Goal: Transaction & Acquisition: Book appointment/travel/reservation

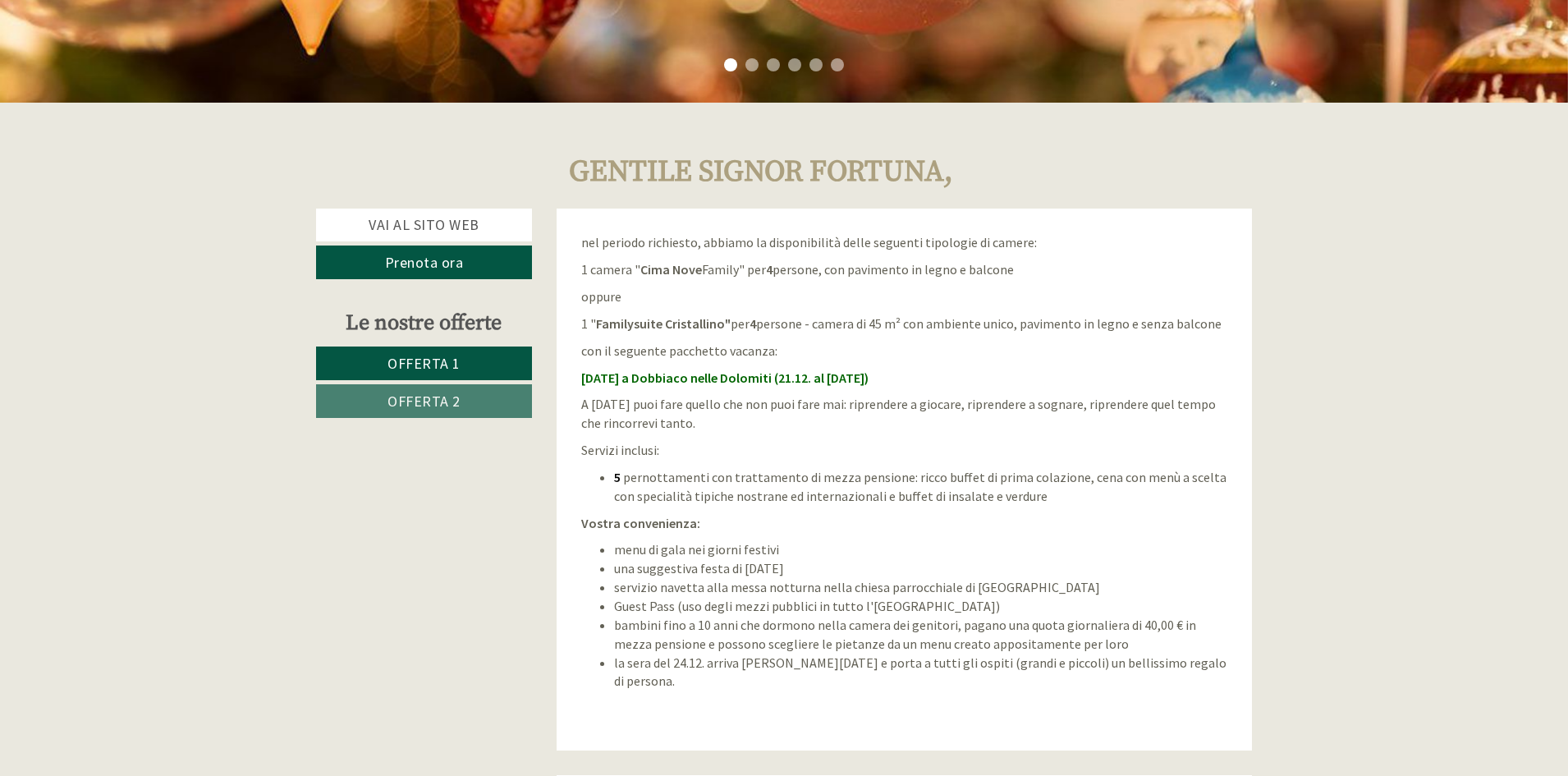
scroll to position [657, 0]
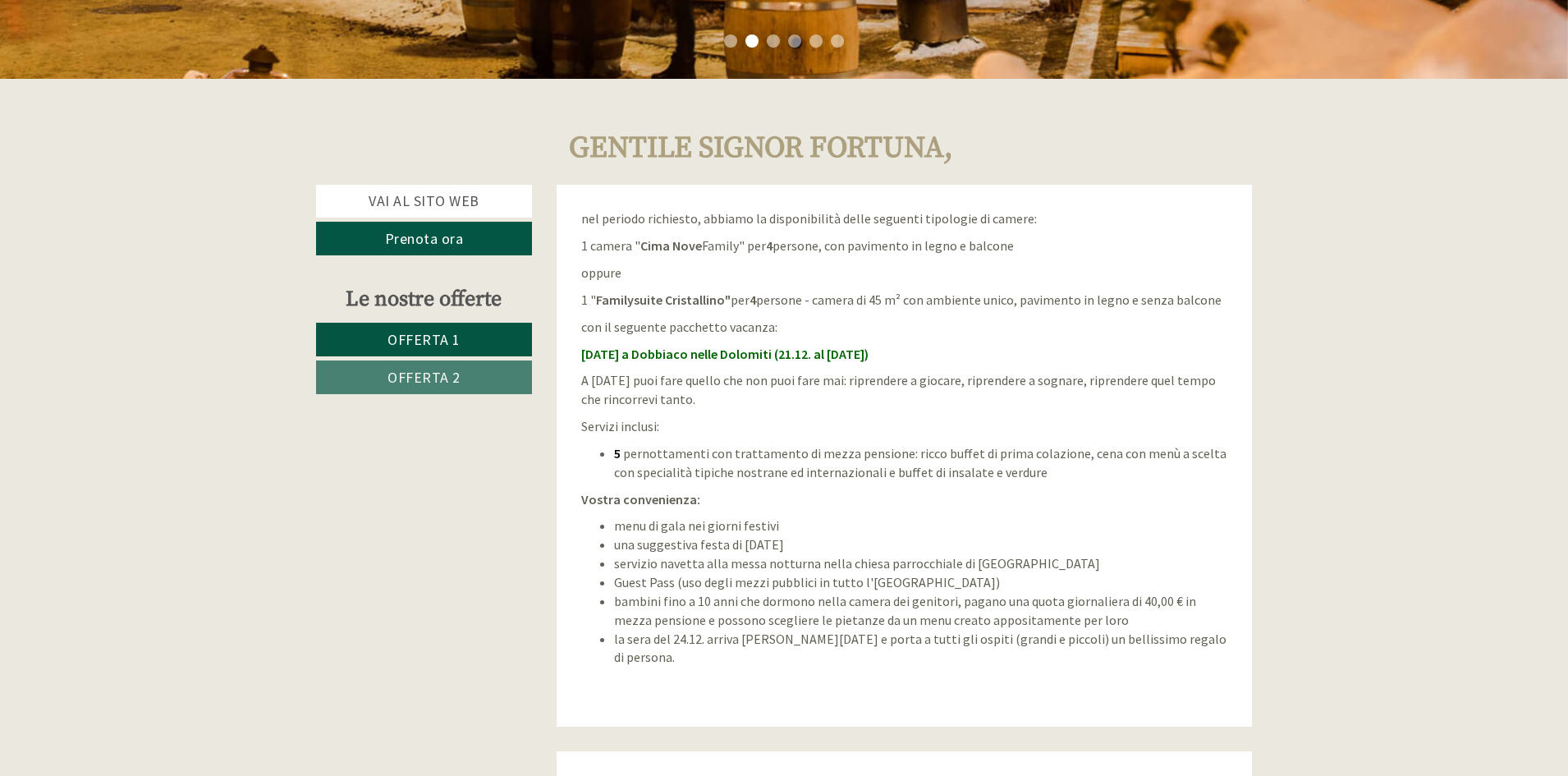
drag, startPoint x: 618, startPoint y: 245, endPoint x: 1019, endPoint y: 245, distance: 401.0
click at [1019, 245] on p "1 camera " Cima Nove Family" per 4 persone, con pavimento in legno e balcone" at bounding box center [904, 246] width 647 height 19
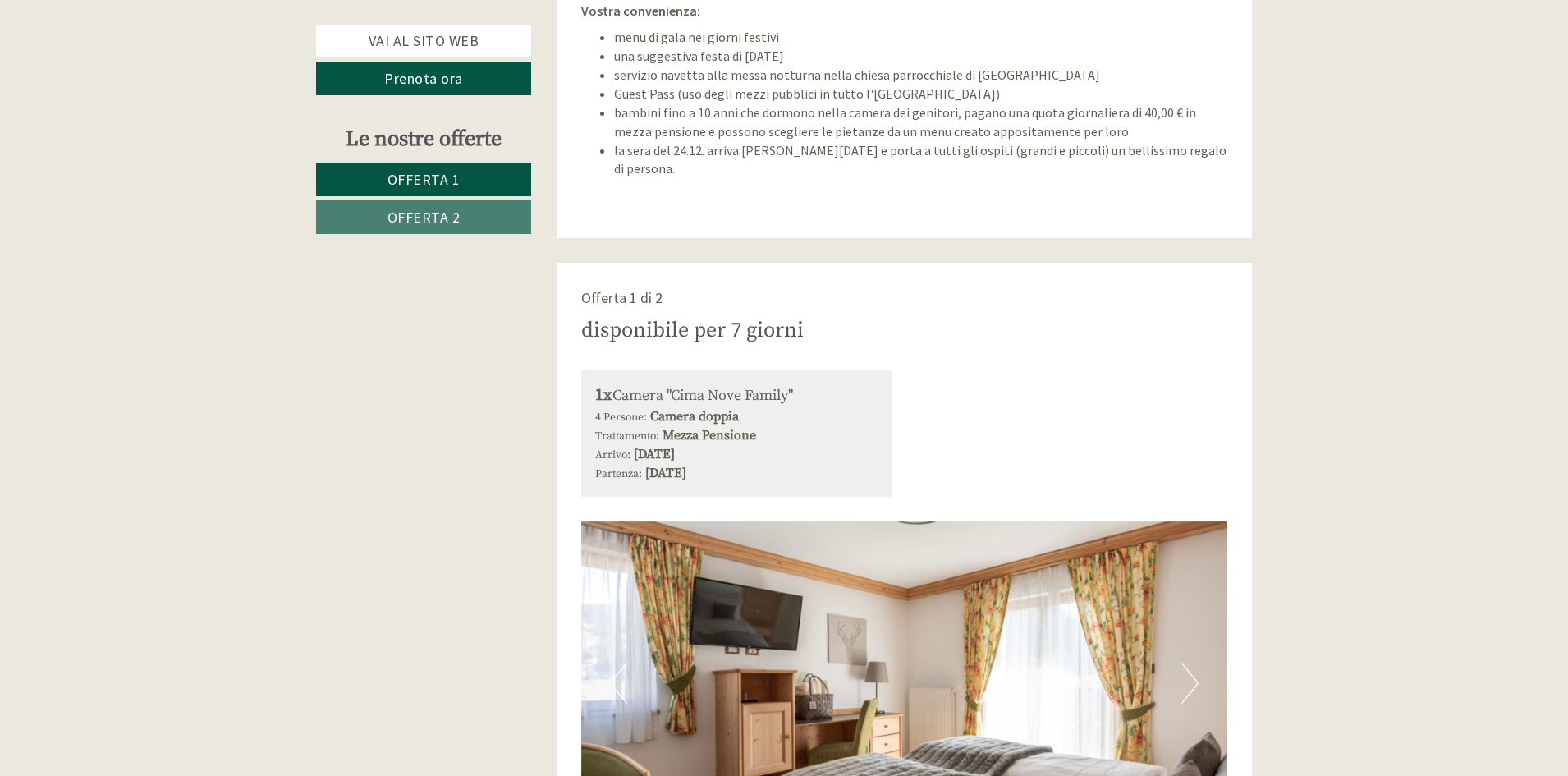
scroll to position [1149, 0]
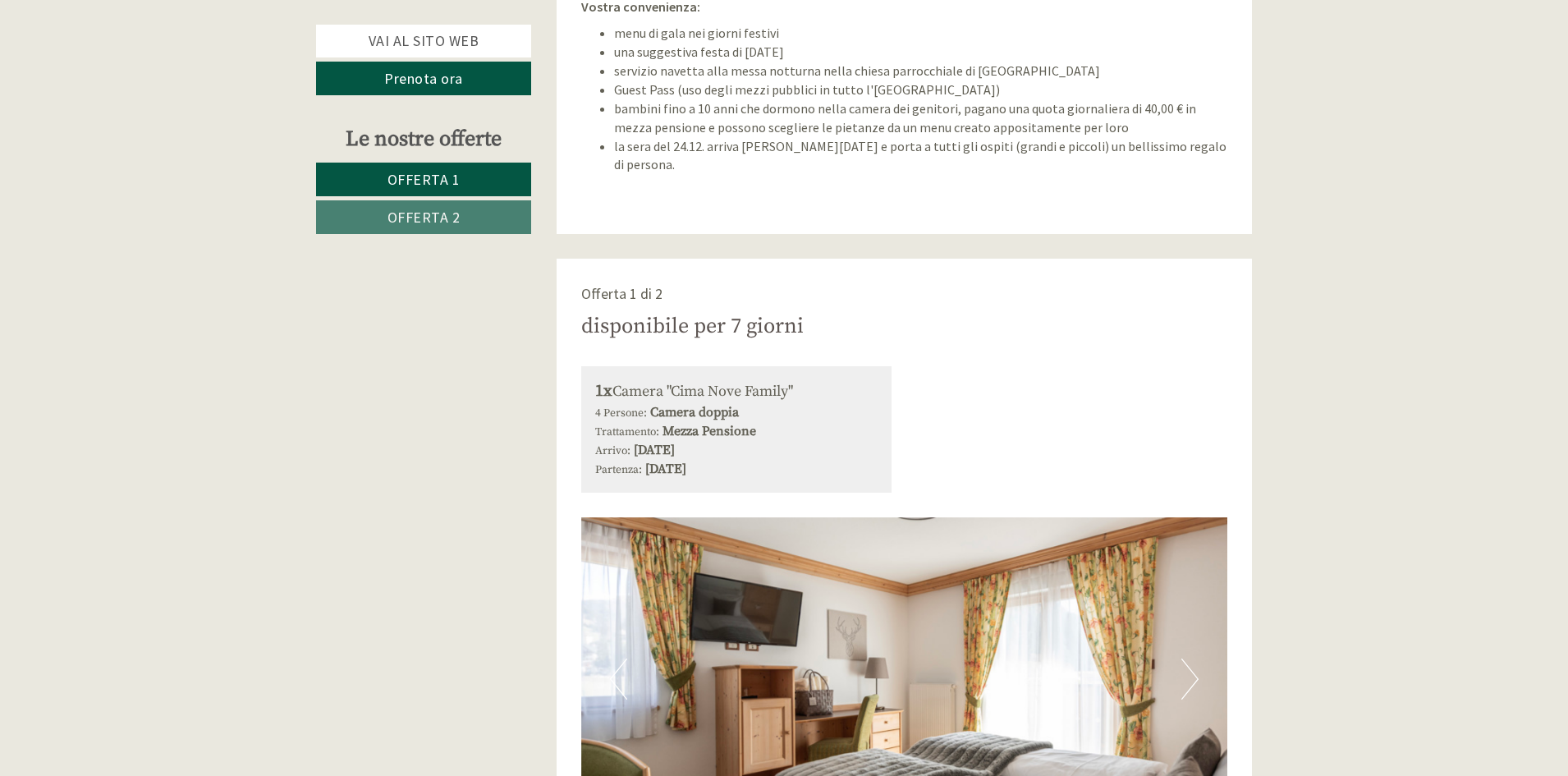
drag, startPoint x: 639, startPoint y: 432, endPoint x: 831, endPoint y: 445, distance: 192.4
click at [831, 445] on div "Arrivo: domenica, 21. dicembre 2025 Partenza: domenica, 28. dicembre 2025" at bounding box center [736, 459] width 283 height 38
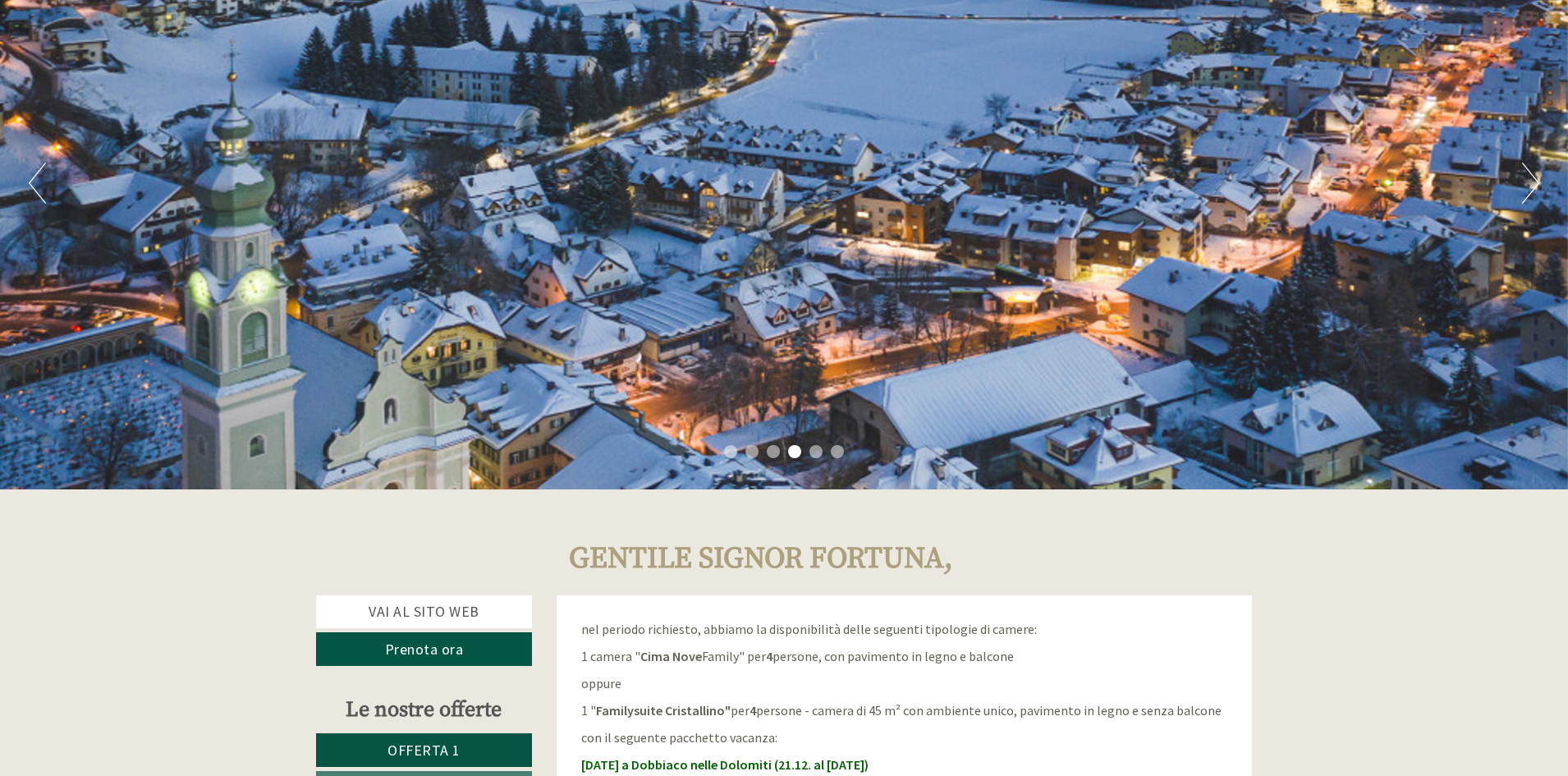
scroll to position [0, 0]
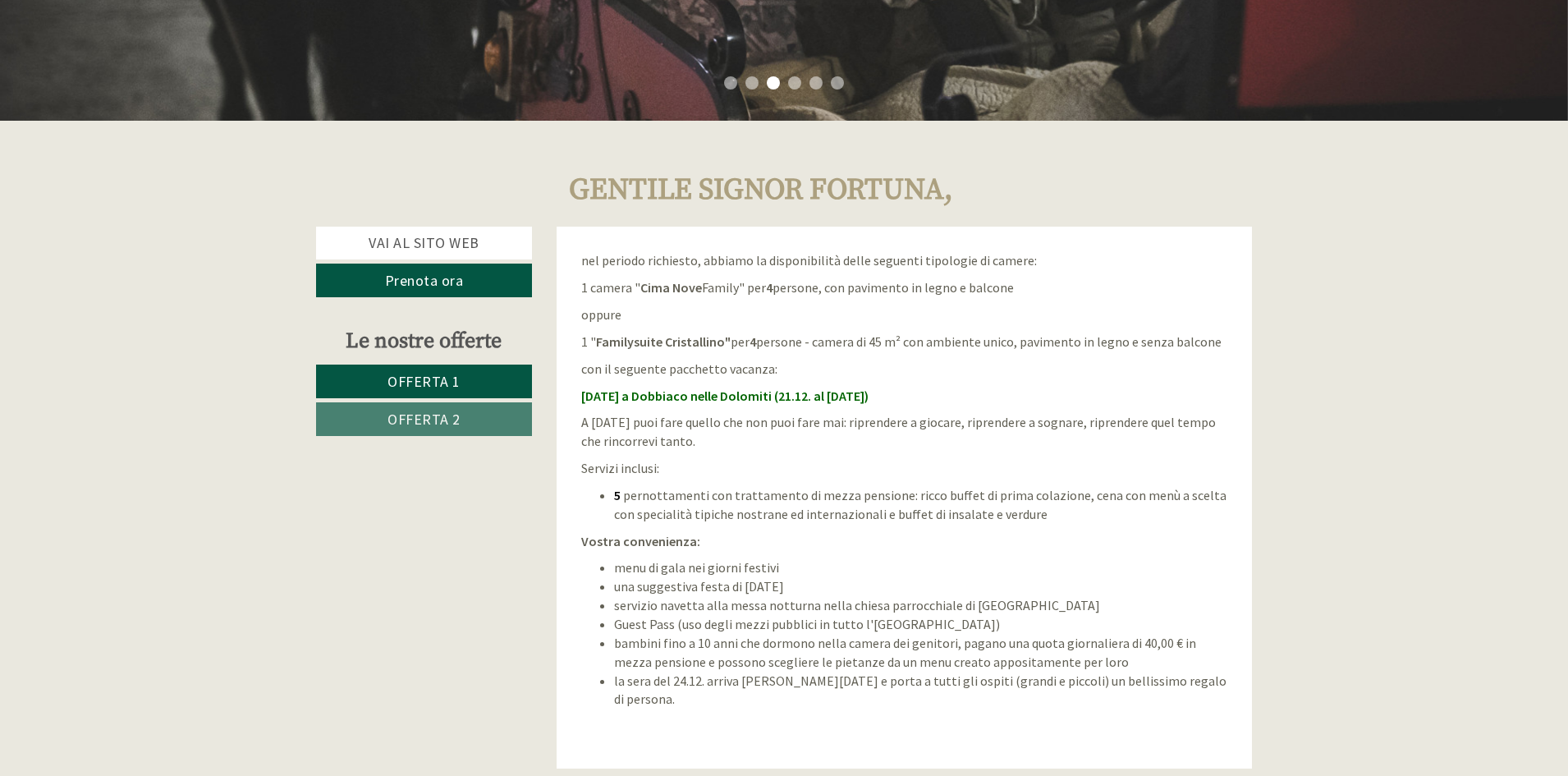
scroll to position [657, 0]
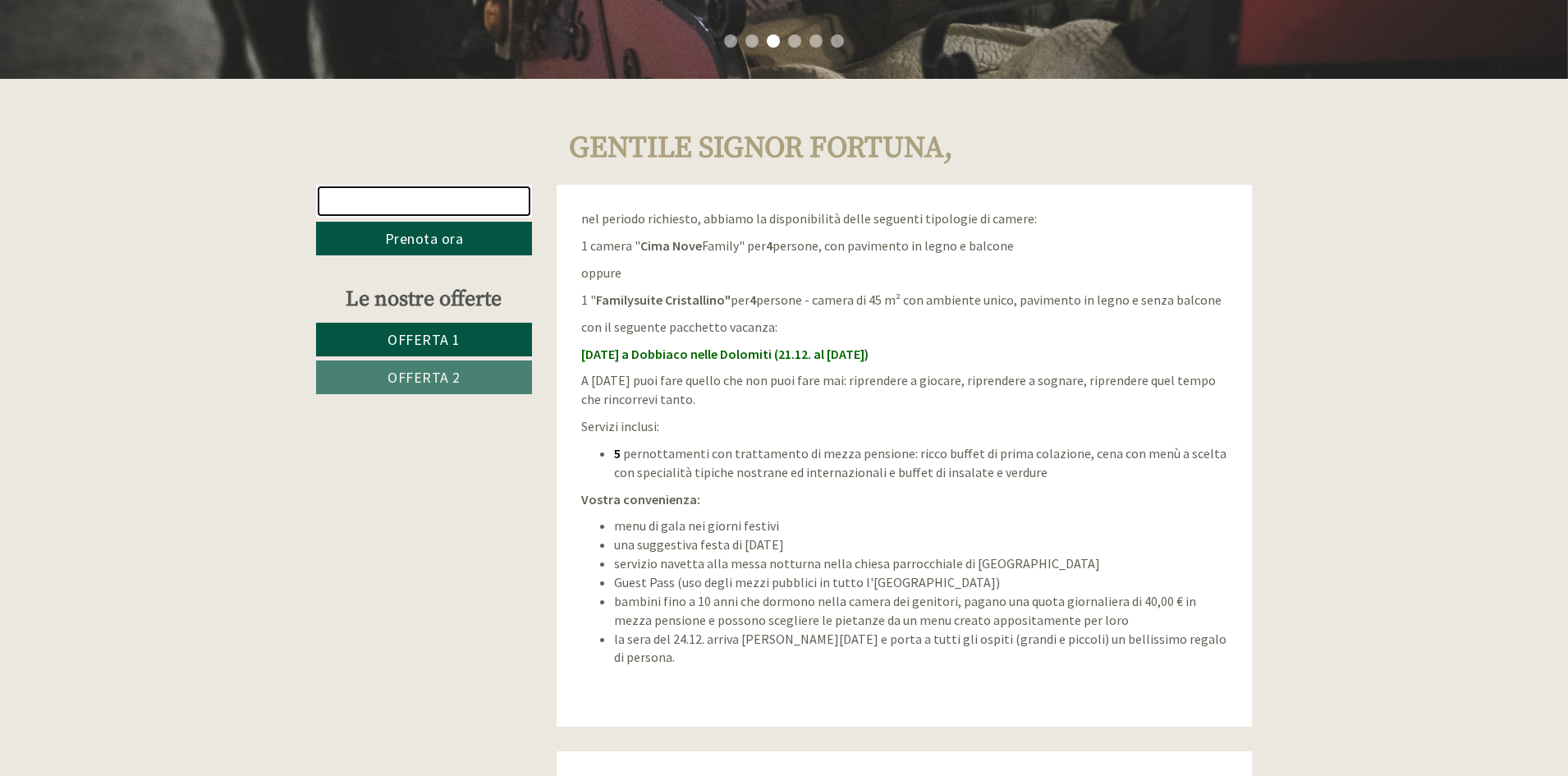
click at [421, 204] on link "Vai al sito web" at bounding box center [423, 200] width 216 height 33
